Goal: Task Accomplishment & Management: Use online tool/utility

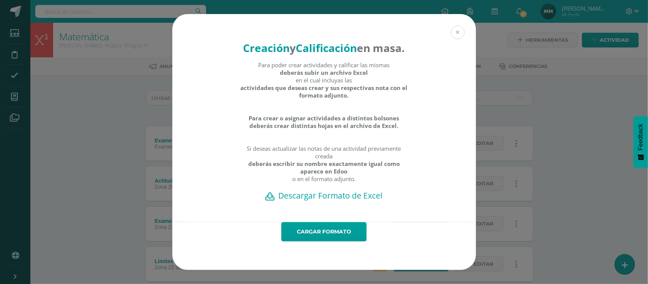
click at [457, 25] on button at bounding box center [458, 32] width 14 height 14
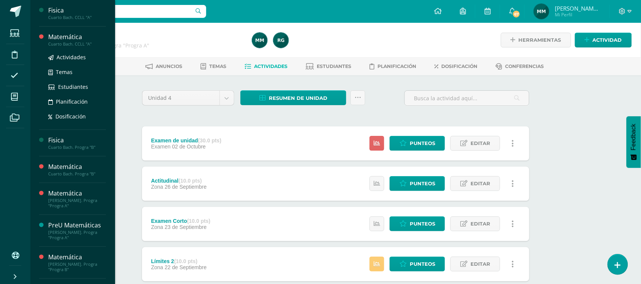
click at [66, 46] on div "Cuarto Bach. CCLL "A"" at bounding box center [77, 43] width 58 height 5
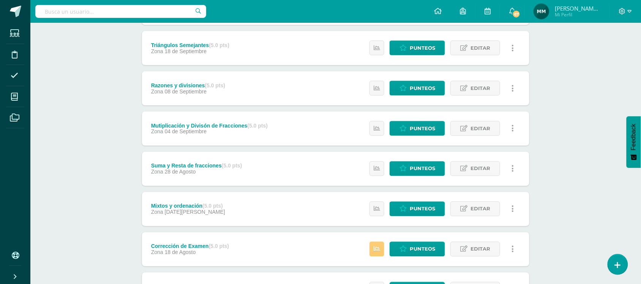
scroll to position [409, 0]
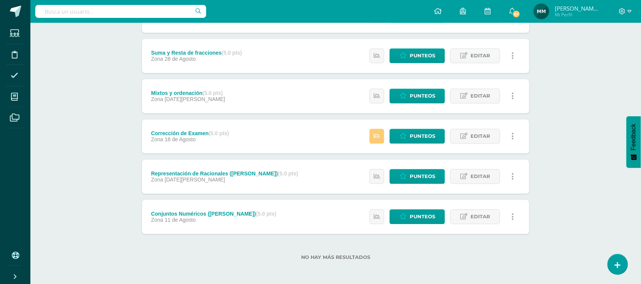
click at [192, 208] on div "Conjuntos Numéricos (Khan) (5.0 pts) Zona 11 de Agosto" at bounding box center [214, 217] width 144 height 34
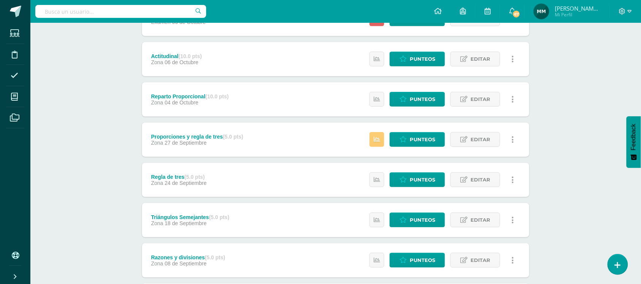
scroll to position [0, 0]
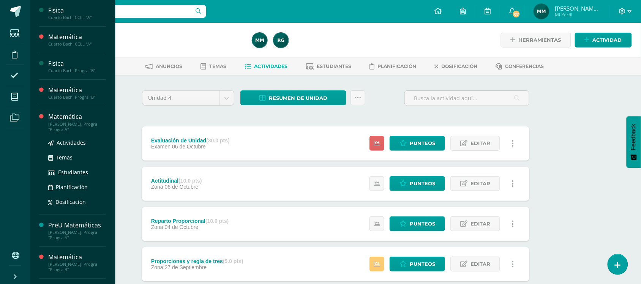
click at [65, 127] on div "[PERSON_NAME]. Progra "Progra A"" at bounding box center [77, 126] width 58 height 11
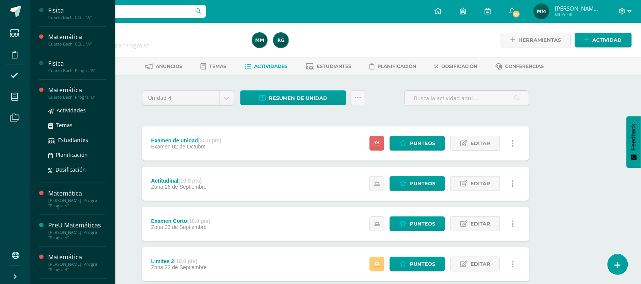
click at [71, 96] on div "Cuarto Bach. Progra "B"" at bounding box center [77, 97] width 58 height 5
click at [78, 94] on div "Matemática" at bounding box center [77, 90] width 58 height 9
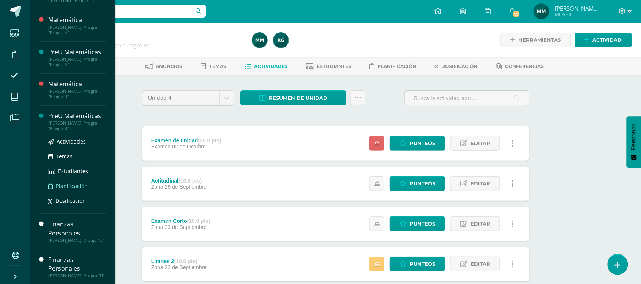
scroll to position [98, 0]
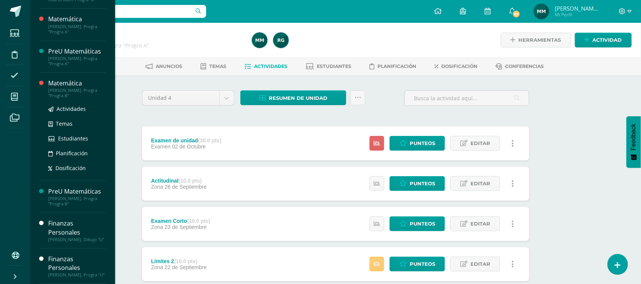
click at [57, 95] on div "[PERSON_NAME]. Progra "Progra B"" at bounding box center [77, 93] width 58 height 11
click at [60, 92] on div "[PERSON_NAME]. Progra "Progra B"" at bounding box center [77, 93] width 58 height 11
click at [64, 89] on div "[PERSON_NAME]. Progra "Progra B"" at bounding box center [77, 93] width 58 height 11
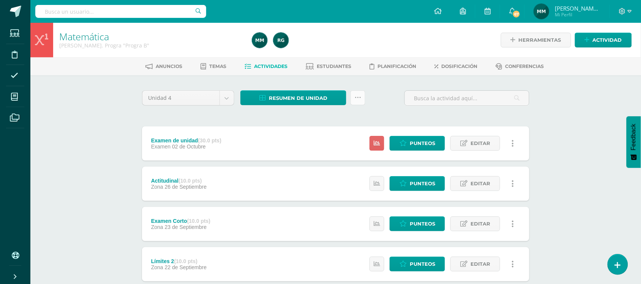
click at [361, 95] on icon at bounding box center [358, 98] width 6 height 6
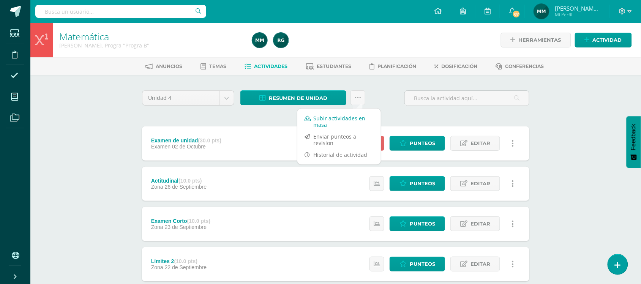
click at [349, 114] on link "Subir actividades en masa" at bounding box center [339, 121] width 84 height 18
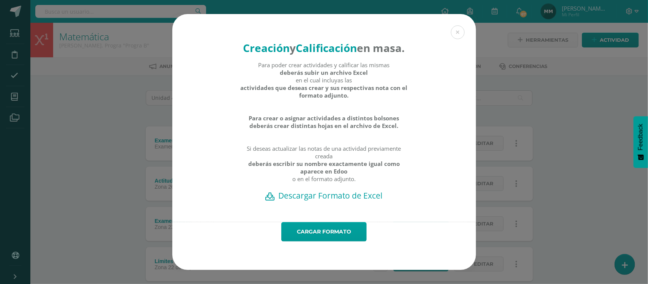
click at [344, 201] on h2 "Descargar Formato de Excel" at bounding box center [324, 195] width 277 height 11
click at [457, 25] on button at bounding box center [458, 32] width 14 height 14
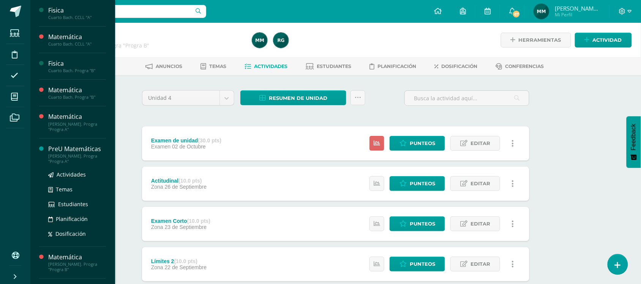
click at [69, 162] on div "[PERSON_NAME]. Progra "Progra A"" at bounding box center [77, 158] width 58 height 11
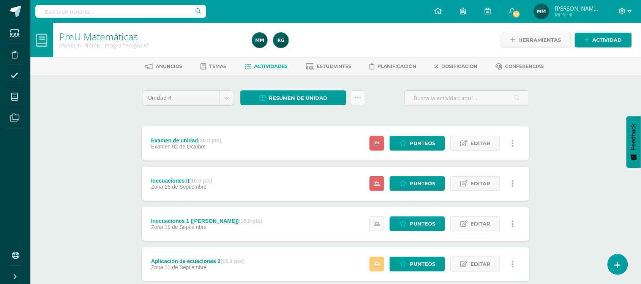
click at [360, 93] on link at bounding box center [357, 97] width 15 height 15
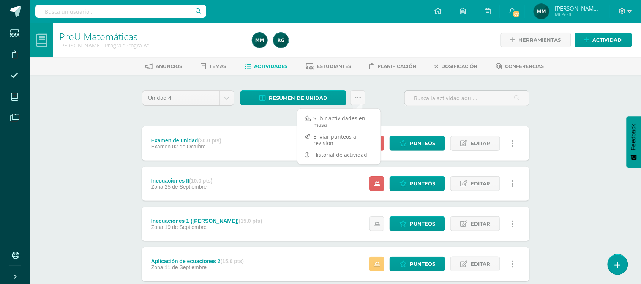
click at [61, 139] on div "PreU Matemáticas Quinto Bach. Progra "Progra A" Herramientas Detalle de asisten…" at bounding box center [335, 218] width 610 height 390
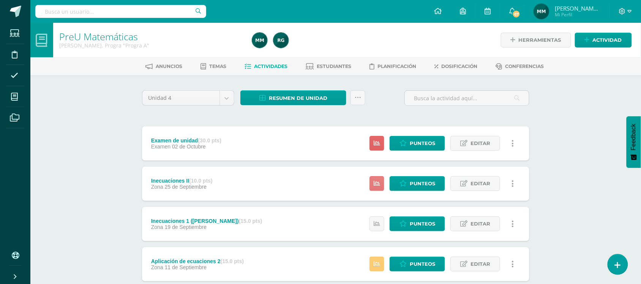
click at [374, 180] on link at bounding box center [376, 183] width 15 height 15
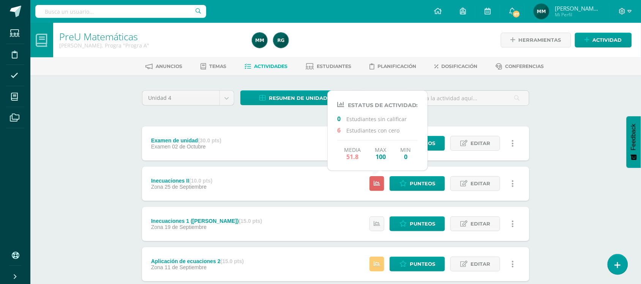
click at [205, 114] on div "Unidad 4 Unidad 1 Unidad 2 Unidad 3 Unidad 4 Resumen de unidad Descargar como H…" at bounding box center [335, 243] width 393 height 307
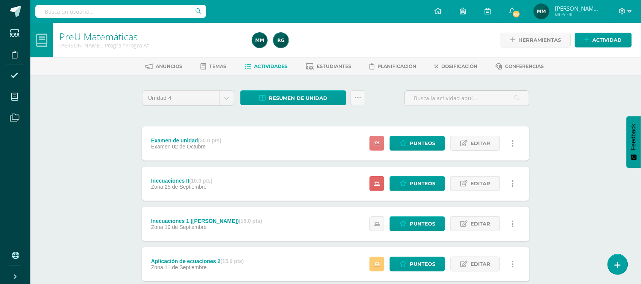
click at [383, 137] on link at bounding box center [376, 143] width 15 height 15
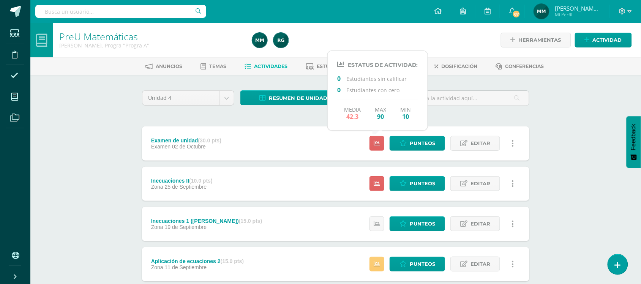
click at [205, 117] on div "Unidad 4 Unidad 1 Unidad 2 Unidad 3 Unidad 4 Resumen de unidad Descargar como H…" at bounding box center [335, 243] width 393 height 307
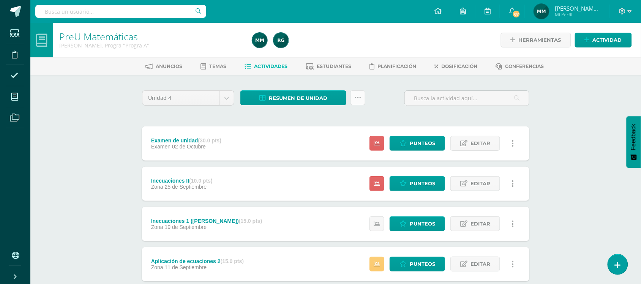
click at [355, 95] on icon at bounding box center [358, 98] width 6 height 6
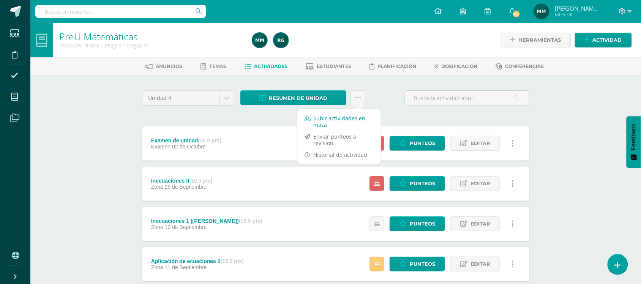
click at [336, 116] on link "Subir actividades en masa" at bounding box center [339, 121] width 84 height 18
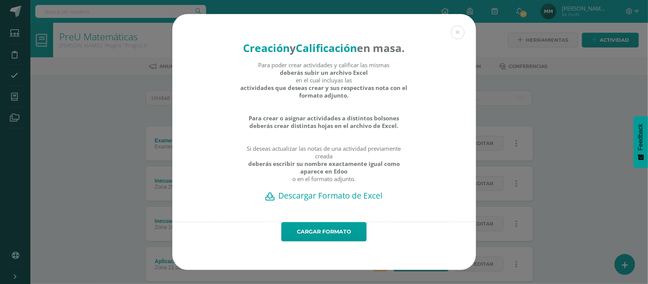
click at [333, 201] on h2 "Descargar Formato de Excel" at bounding box center [324, 195] width 277 height 11
click at [456, 25] on button at bounding box center [458, 32] width 14 height 14
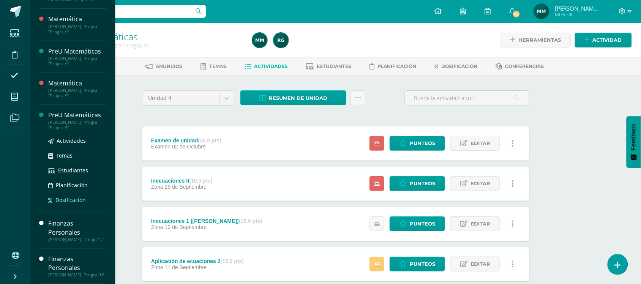
click at [68, 196] on ul "Actividades Temas Estudiantes Planificación Dosificación" at bounding box center [77, 170] width 58 height 68
click at [62, 118] on div "PreU Matemáticas" at bounding box center [77, 115] width 58 height 9
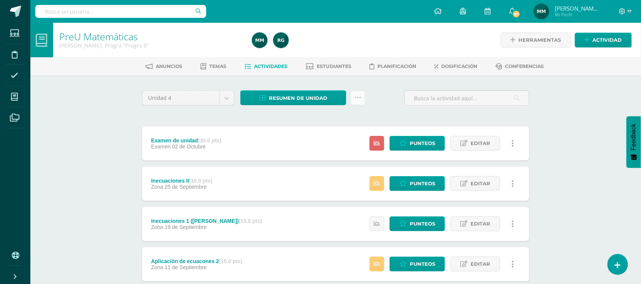
click at [358, 99] on icon at bounding box center [358, 98] width 6 height 6
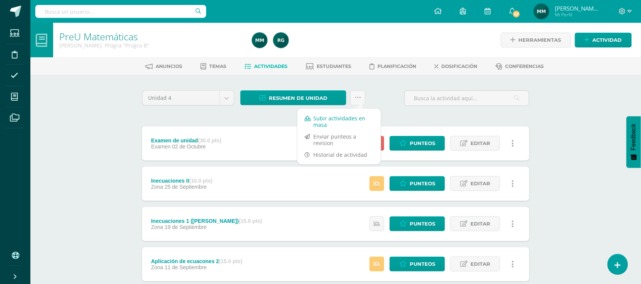
click at [334, 115] on link "Subir actividades en masa" at bounding box center [339, 121] width 84 height 18
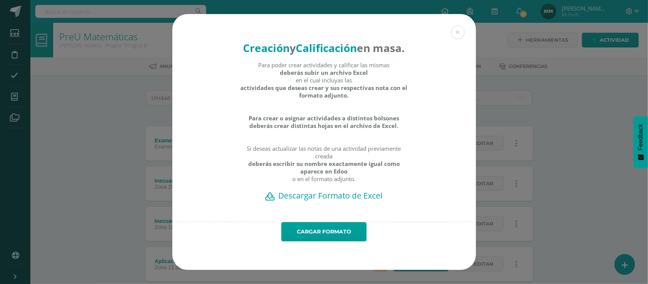
click at [325, 201] on h2 "Descargar Formato de Excel" at bounding box center [324, 195] width 277 height 11
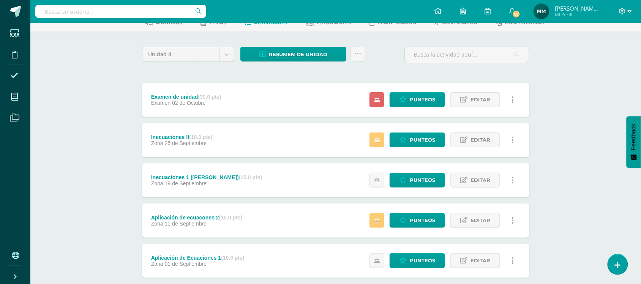
scroll to position [33, 0]
